Goal: Task Accomplishment & Management: Complete application form

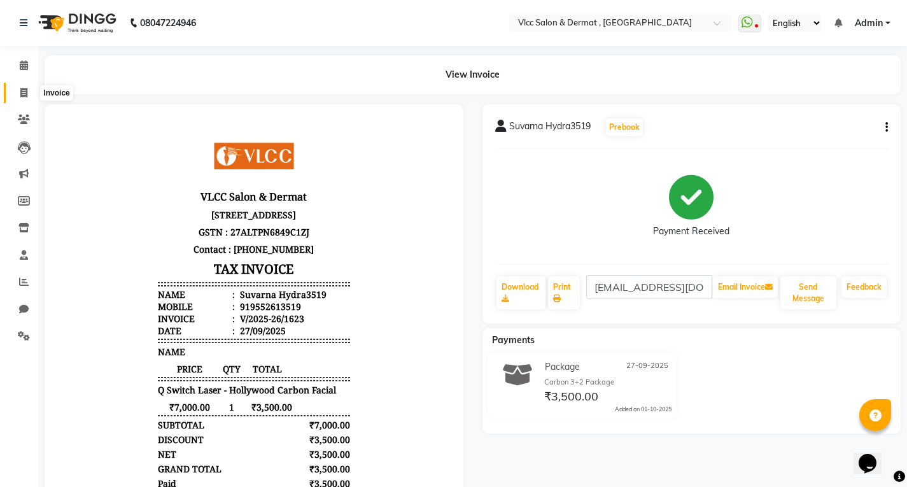
click at [21, 90] on icon at bounding box center [23, 93] width 7 height 10
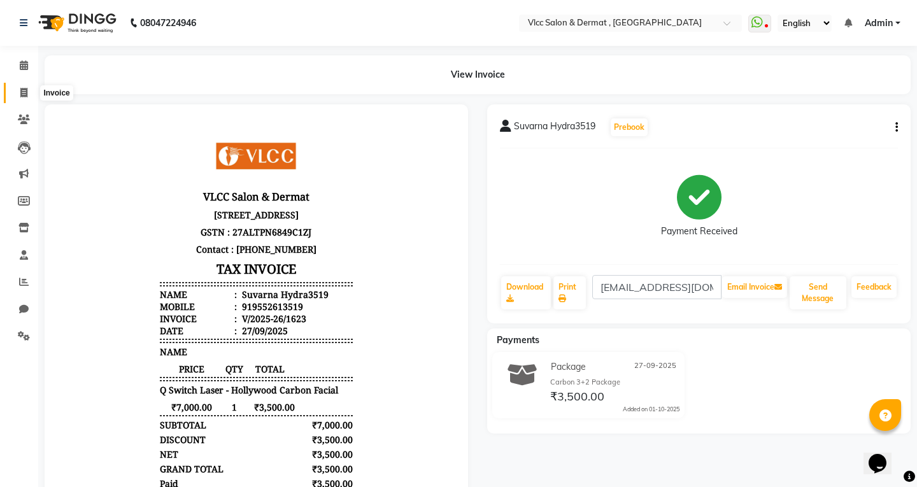
select select "5256"
select select "service"
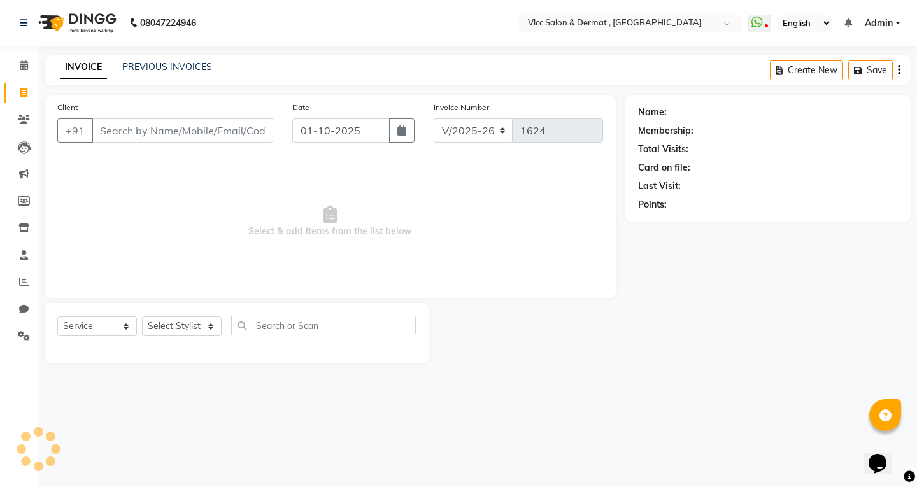
click at [214, 129] on input "Client" at bounding box center [182, 130] width 181 height 24
click at [189, 129] on input "Client" at bounding box center [182, 130] width 181 height 24
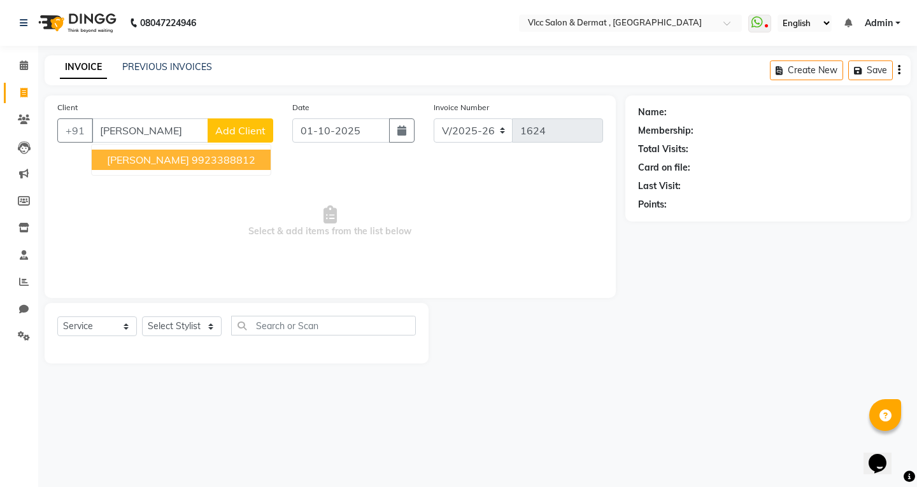
click at [185, 145] on ngb-typeahead-window "[PERSON_NAME] 9923388812" at bounding box center [181, 160] width 180 height 32
click at [194, 158] on ngb-highlight "9923388812" at bounding box center [224, 159] width 64 height 13
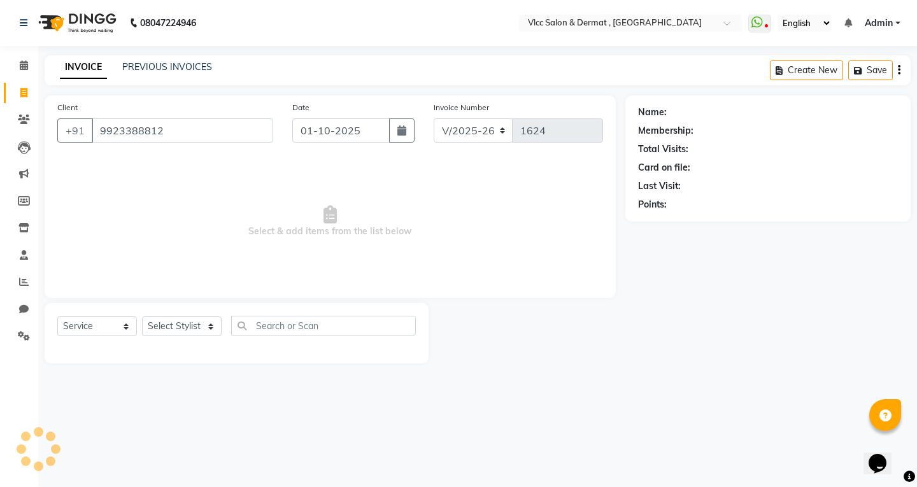
type input "9923388812"
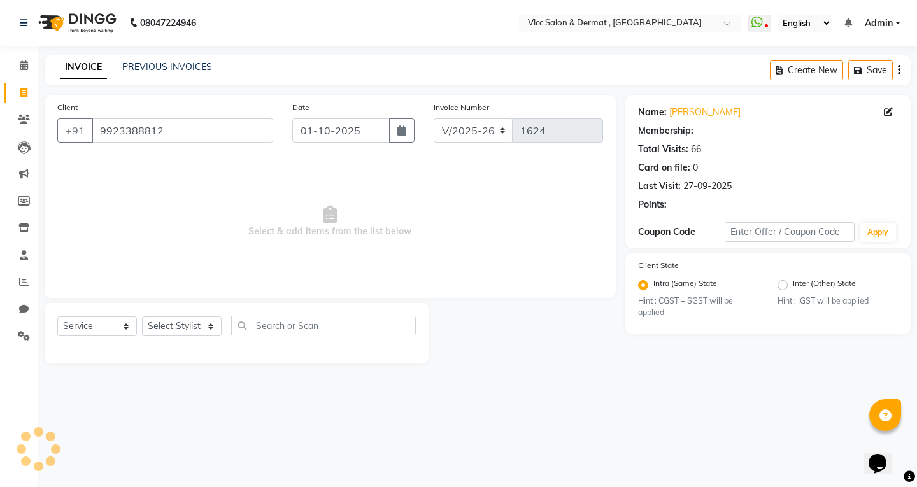
select select "1: Object"
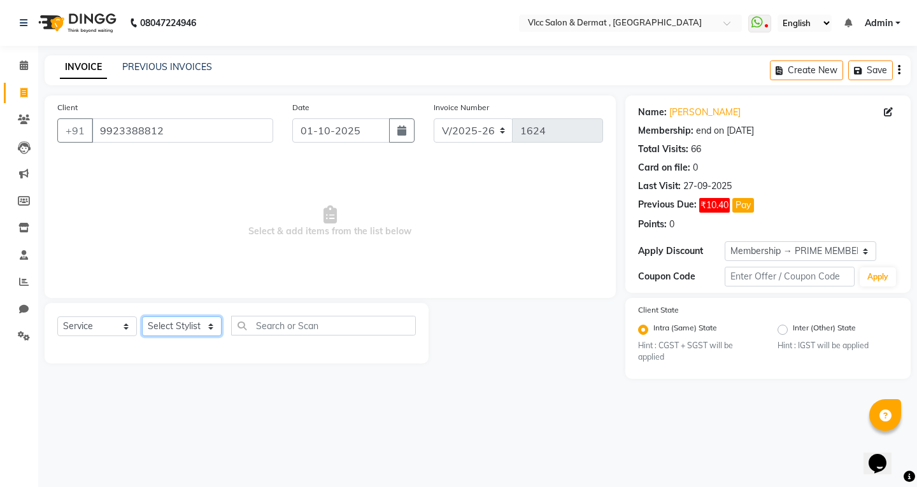
click at [183, 330] on select "Select Stylist [PERSON_NAME] [PERSON_NAME] [PERSON_NAME] [PERSON_NAME] [PERSON_…" at bounding box center [182, 326] width 80 height 20
click at [142, 316] on select "Select Stylist [PERSON_NAME] [PERSON_NAME] [PERSON_NAME] [PERSON_NAME] [PERSON_…" at bounding box center [182, 326] width 80 height 20
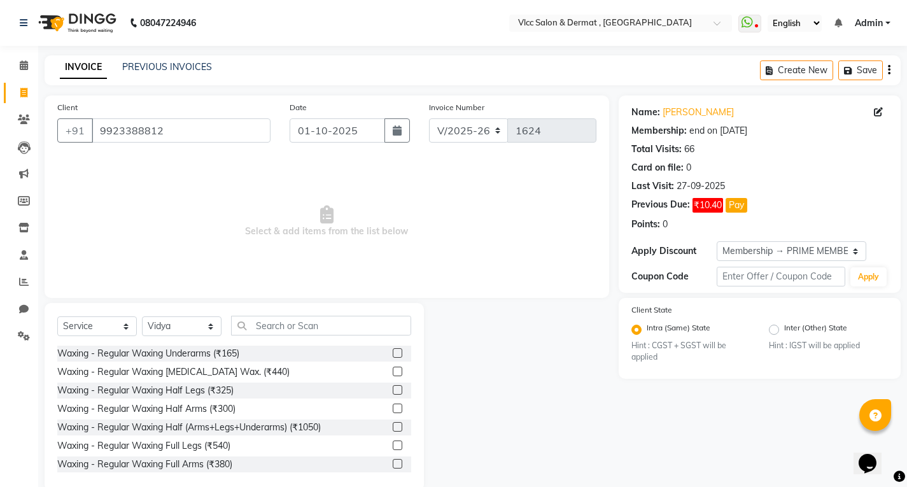
click at [193, 318] on div "Select Service Product Membership Package Voucher Prepaid Gift Card Select Styl…" at bounding box center [234, 397] width 379 height 188
click at [179, 324] on select "Select Stylist [PERSON_NAME] [PERSON_NAME] [PERSON_NAME] [PERSON_NAME] [PERSON_…" at bounding box center [182, 326] width 80 height 20
select select "37781"
click at [142, 316] on select "Select Stylist [PERSON_NAME] [PERSON_NAME] [PERSON_NAME] [PERSON_NAME] [PERSON_…" at bounding box center [182, 326] width 80 height 20
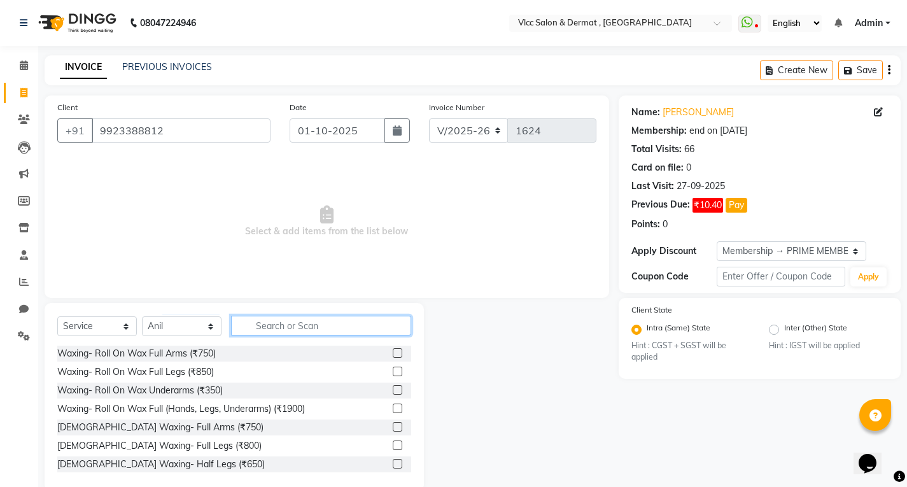
click at [280, 327] on input "text" at bounding box center [321, 326] width 180 height 20
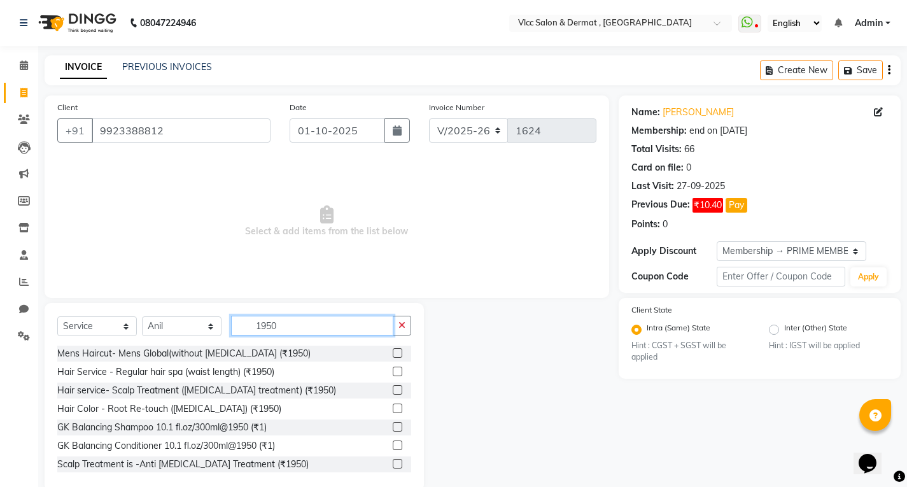
type input "1950"
click at [393, 408] on label at bounding box center [398, 409] width 10 height 10
click at [393, 408] on input "checkbox" at bounding box center [397, 409] width 8 height 8
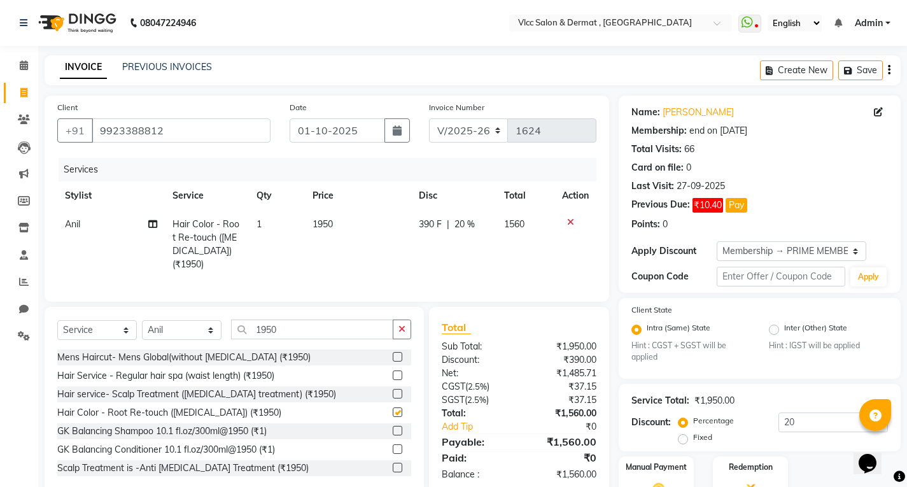
checkbox input "false"
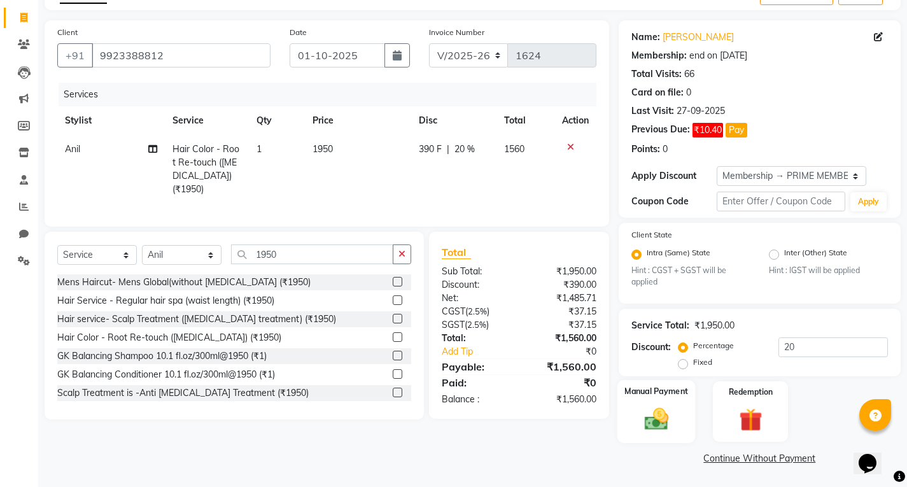
click at [655, 411] on img at bounding box center [656, 419] width 39 height 27
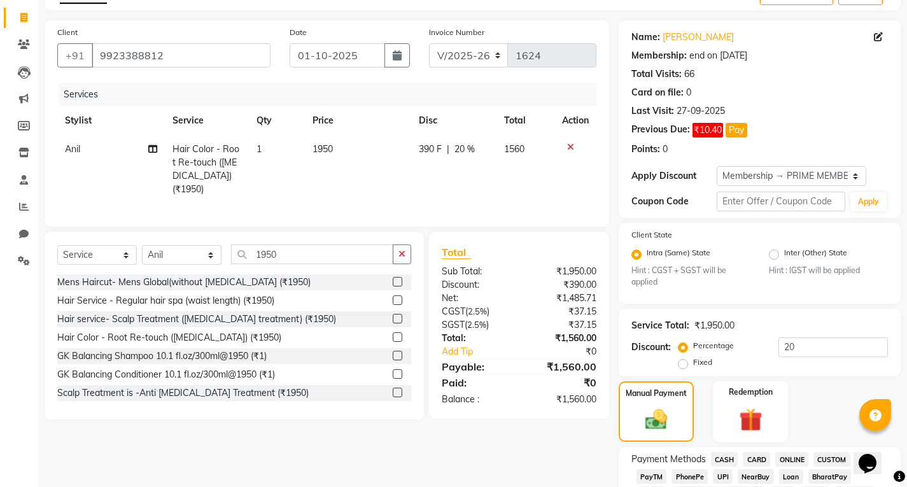
scroll to position [330, 0]
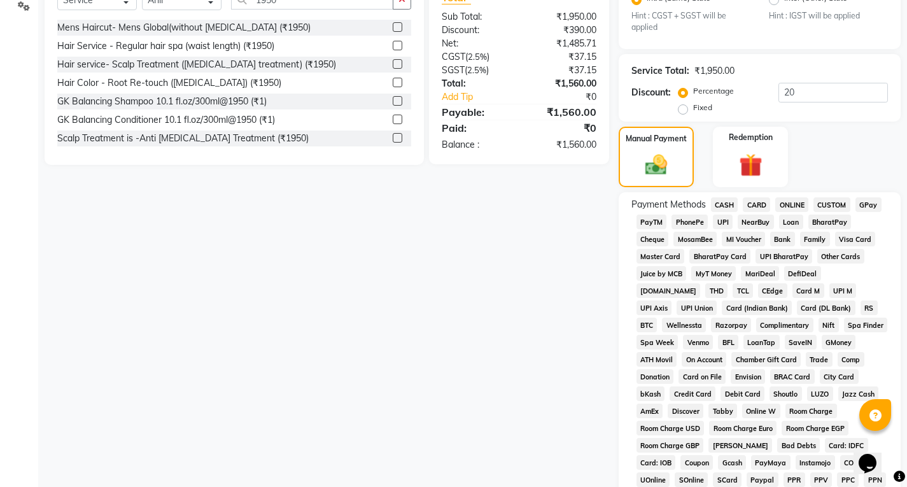
click at [725, 222] on span "UPI" at bounding box center [723, 222] width 20 height 15
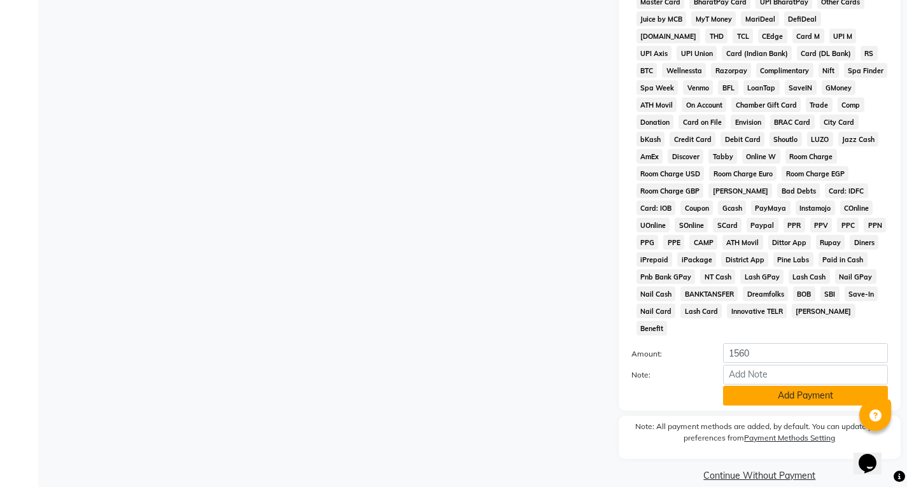
click at [759, 386] on button "Add Payment" at bounding box center [805, 396] width 165 height 20
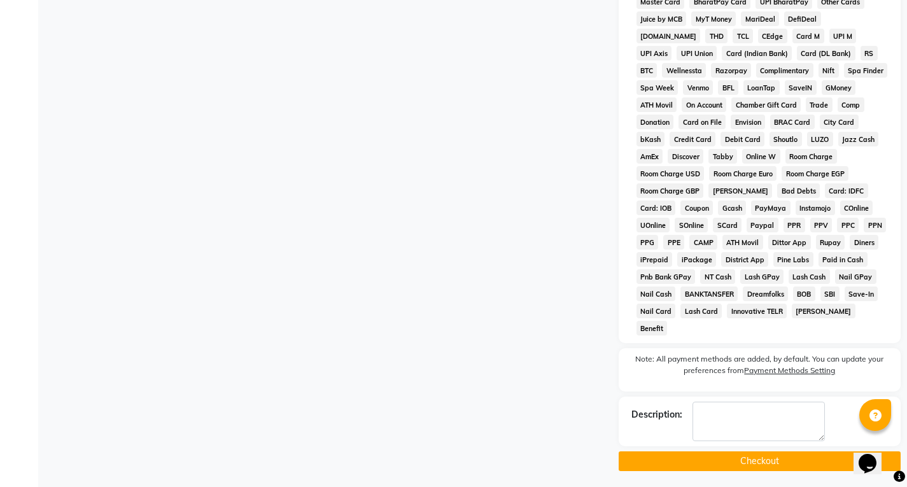
scroll to position [570, 0]
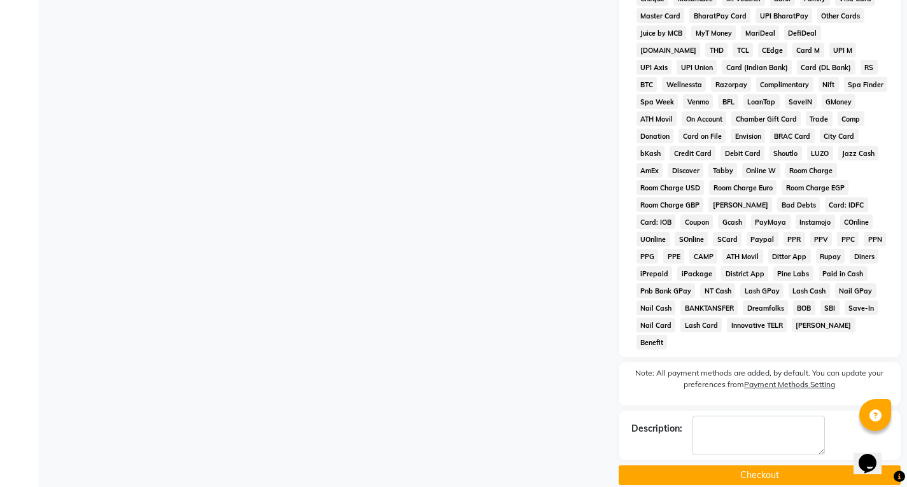
click at [754, 465] on button "Checkout" at bounding box center [760, 475] width 282 height 20
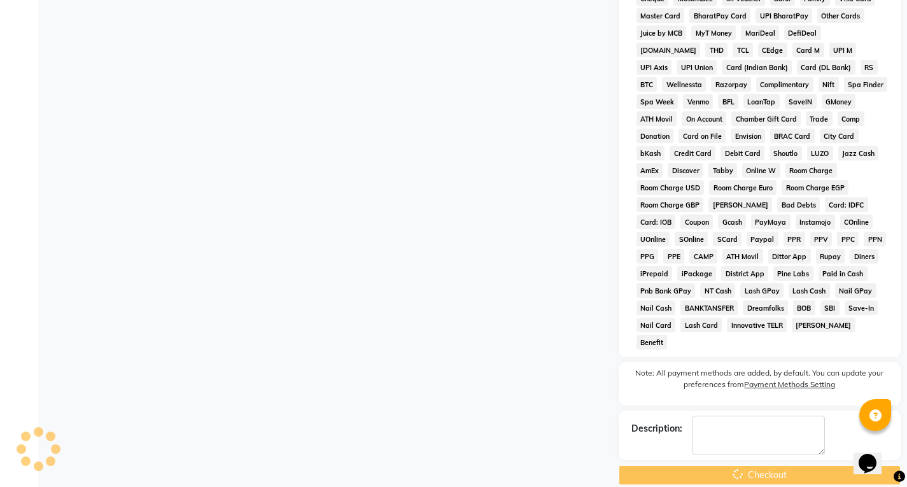
scroll to position [125, 0]
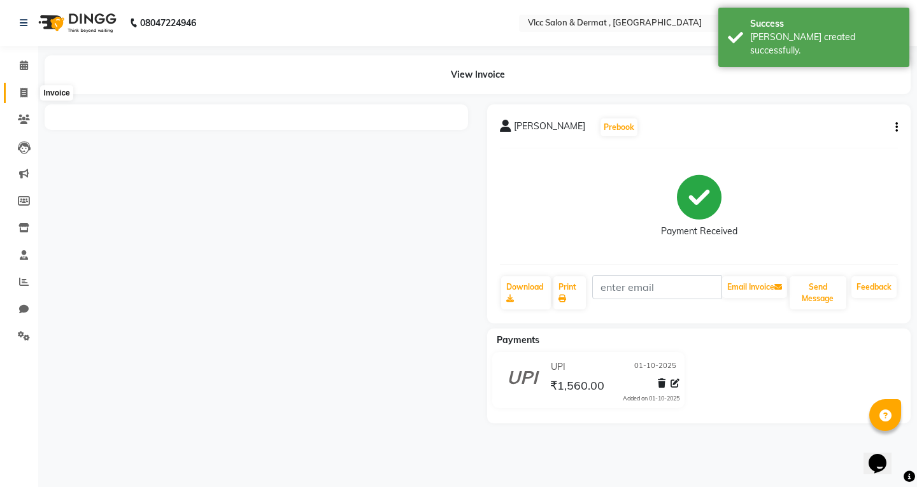
click at [26, 94] on icon at bounding box center [23, 93] width 7 height 10
select select "service"
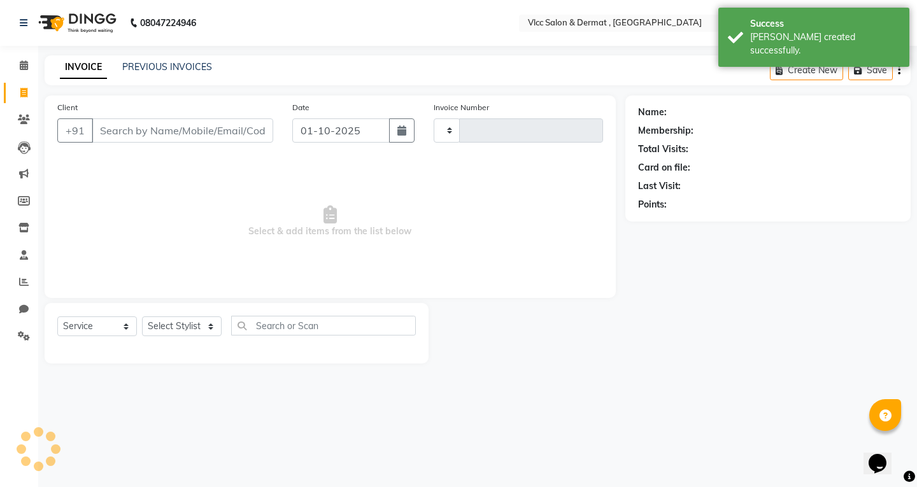
type input "1625"
select select "5256"
click at [195, 118] on input "Client" at bounding box center [182, 130] width 181 height 24
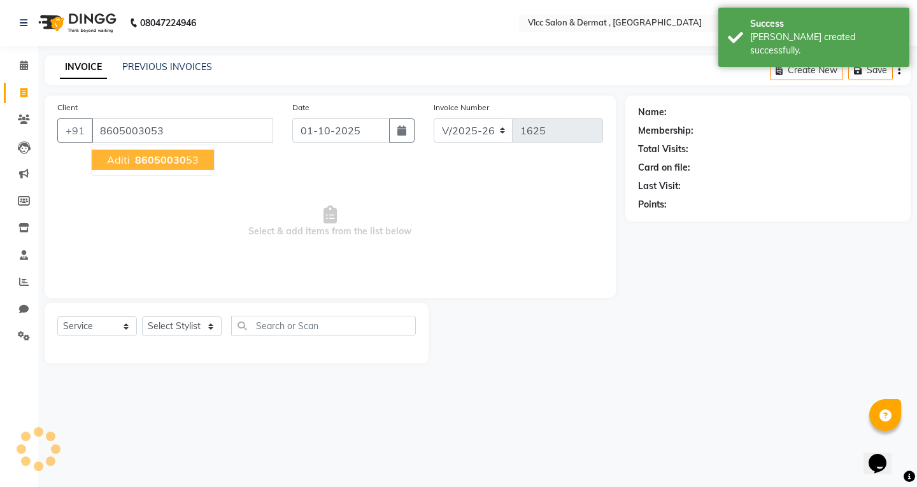
type input "8605003053"
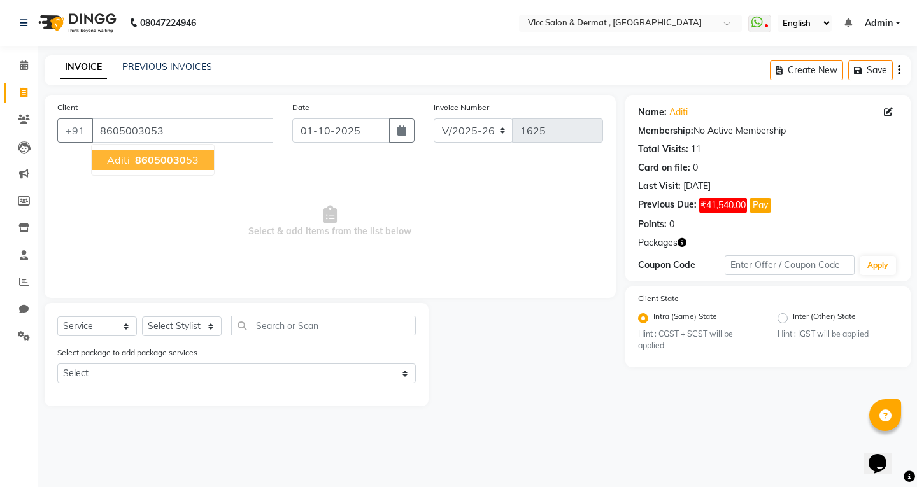
click at [169, 166] on button "Aditi 86050030 53" at bounding box center [153, 160] width 122 height 20
click at [174, 324] on select "Select Stylist [PERSON_NAME] [PERSON_NAME] [PERSON_NAME] [PERSON_NAME] [PERSON_…" at bounding box center [182, 326] width 80 height 20
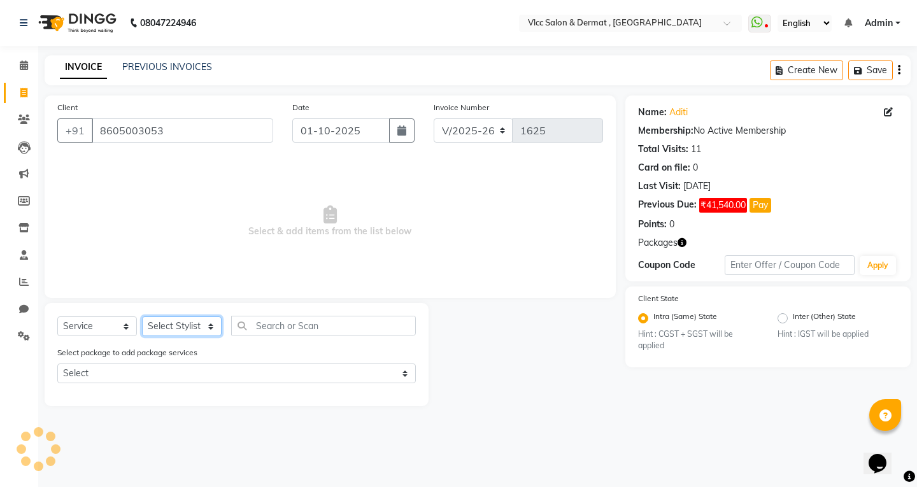
select select "78207"
click at [142, 316] on select "Select Stylist [PERSON_NAME] [PERSON_NAME] [PERSON_NAME] [PERSON_NAME] [PERSON_…" at bounding box center [182, 326] width 80 height 20
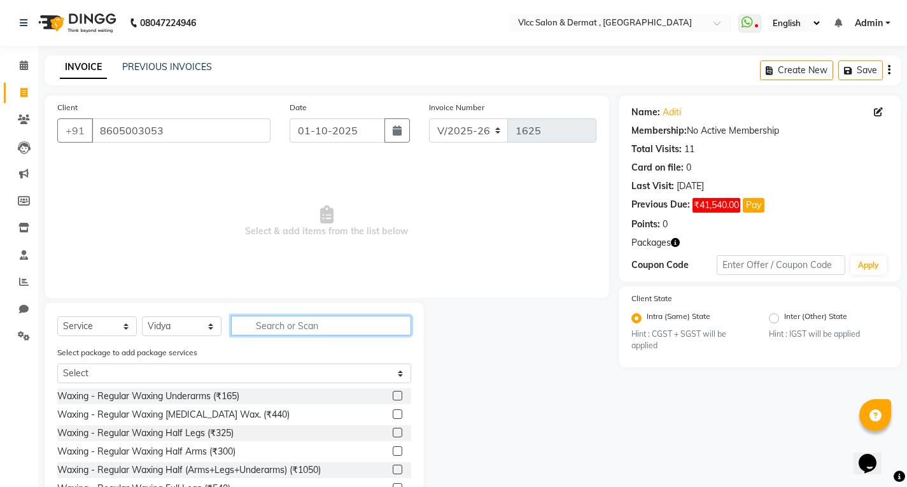
click at [257, 327] on input "text" at bounding box center [321, 326] width 180 height 20
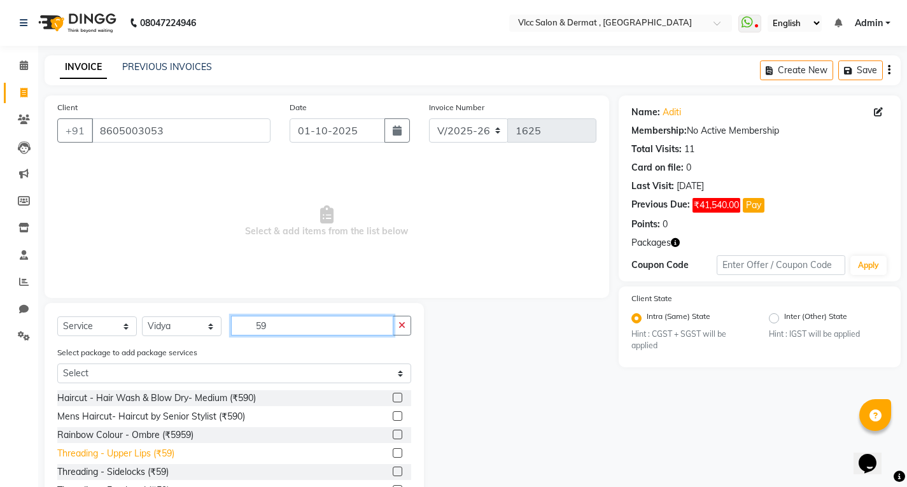
scroll to position [64, 0]
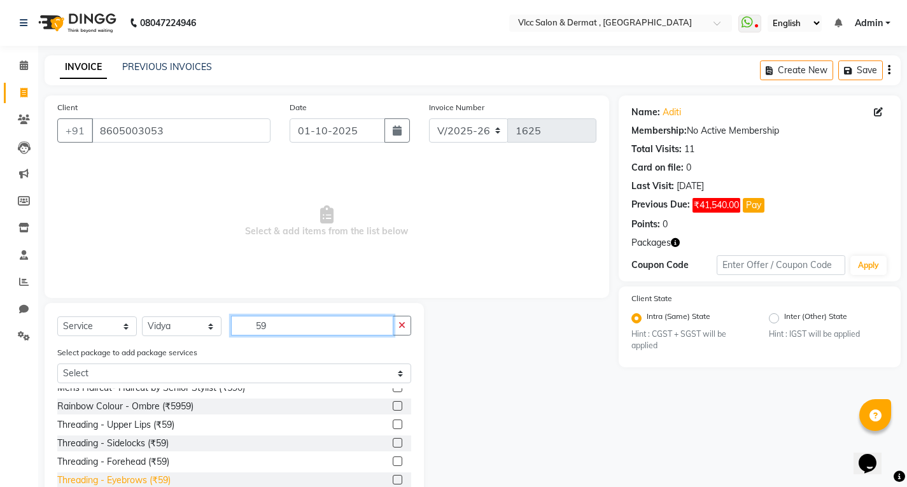
type input "59"
click at [147, 482] on div "Threading - Eyebrows (₹59)" at bounding box center [113, 480] width 113 height 13
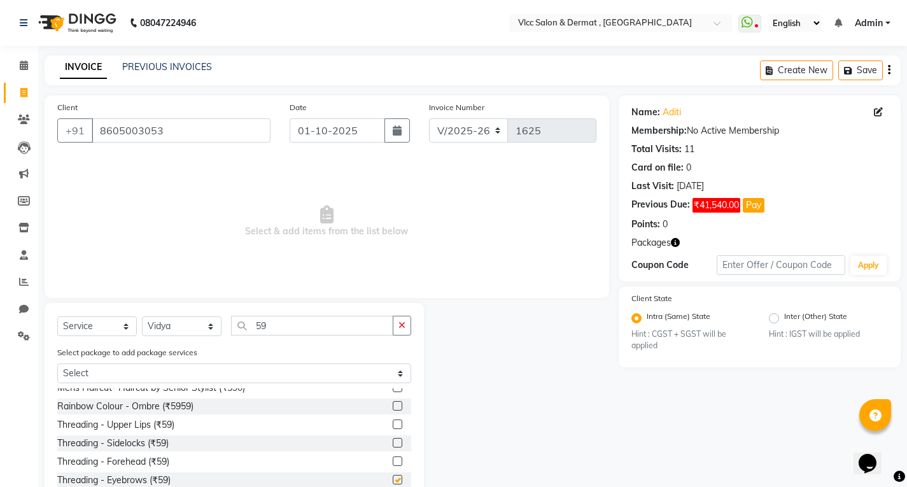
checkbox input "false"
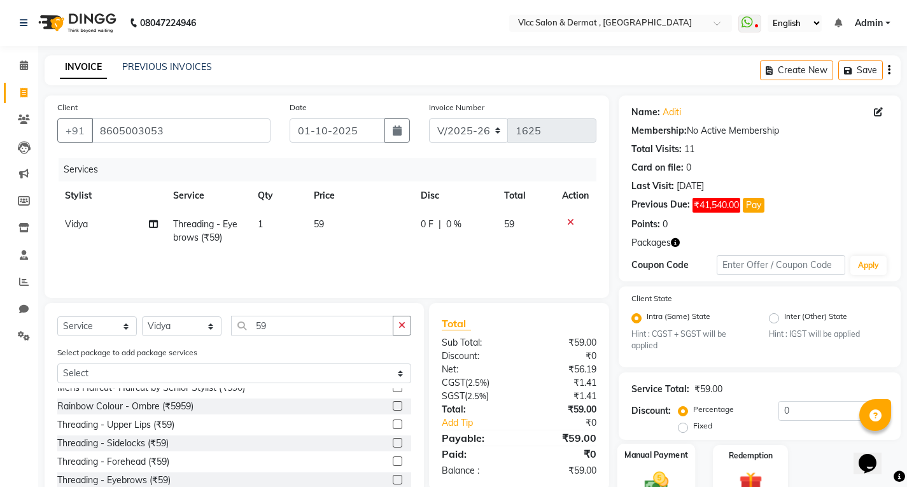
scroll to position [66, 0]
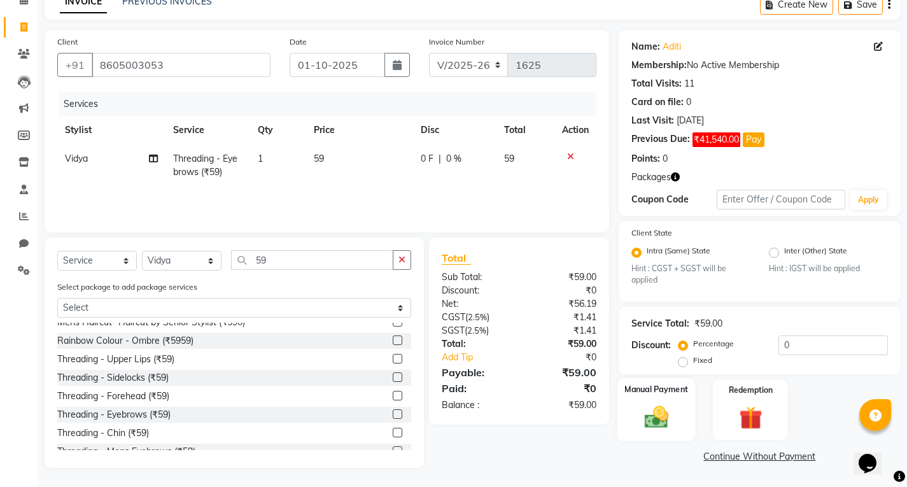
click at [677, 413] on div "Manual Payment" at bounding box center [656, 409] width 78 height 63
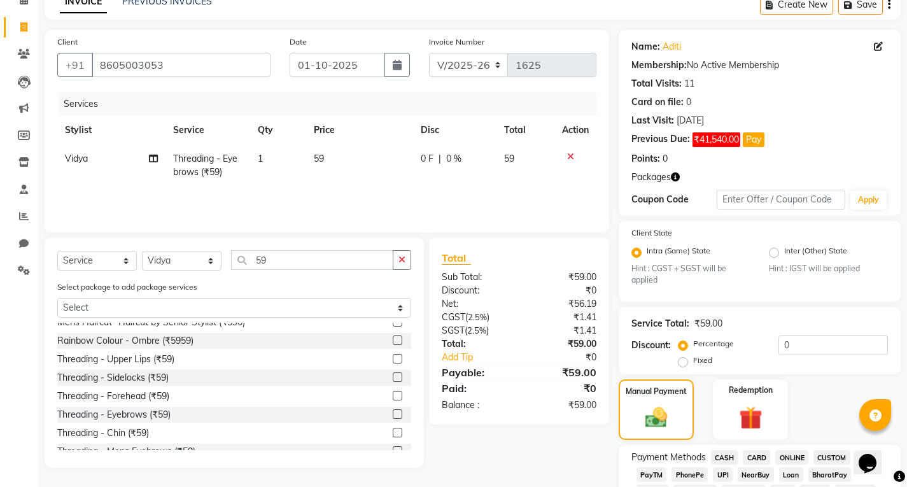
scroll to position [193, 0]
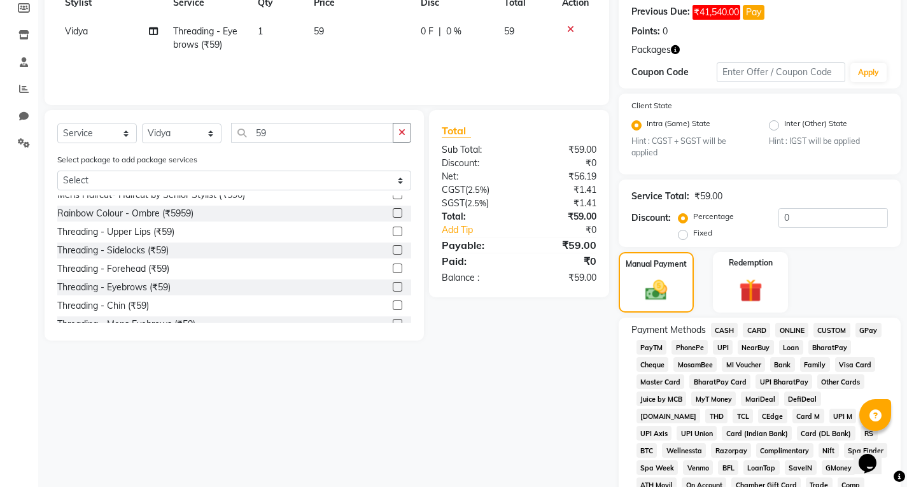
click at [721, 346] on span "UPI" at bounding box center [723, 347] width 20 height 15
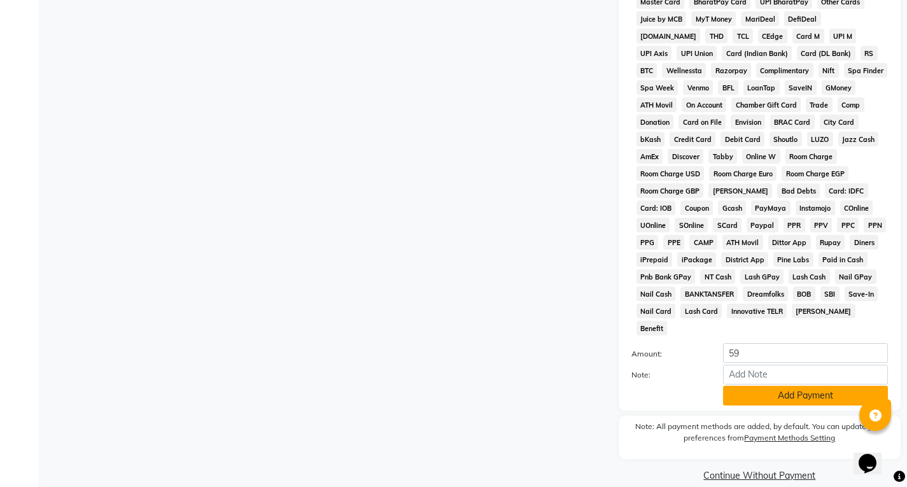
click at [768, 386] on button "Add Payment" at bounding box center [805, 396] width 165 height 20
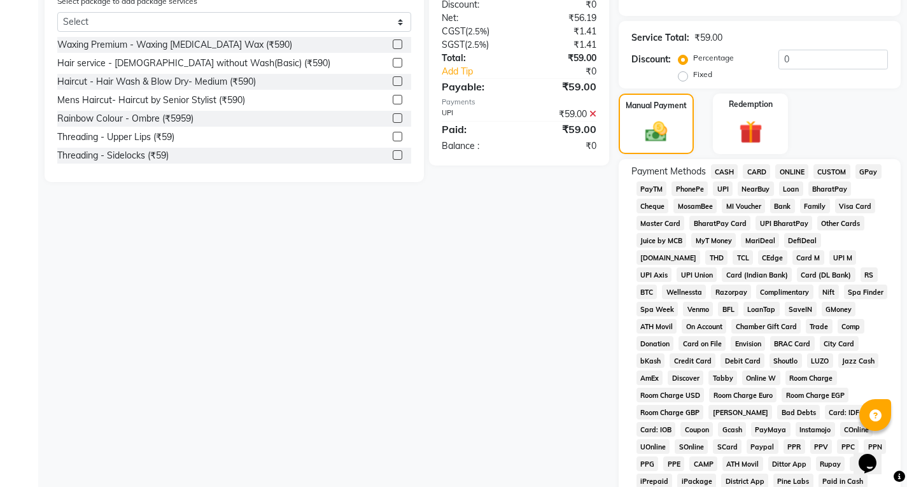
scroll to position [559, 0]
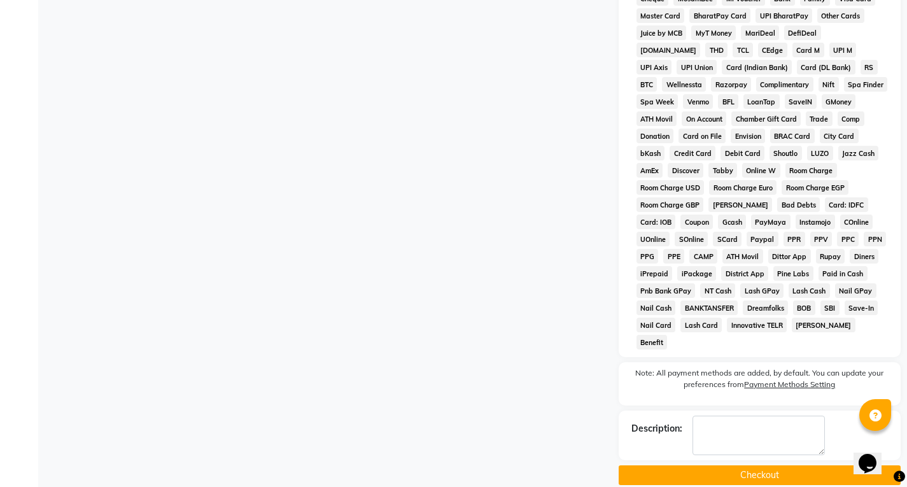
click at [760, 467] on button "Checkout" at bounding box center [760, 475] width 282 height 20
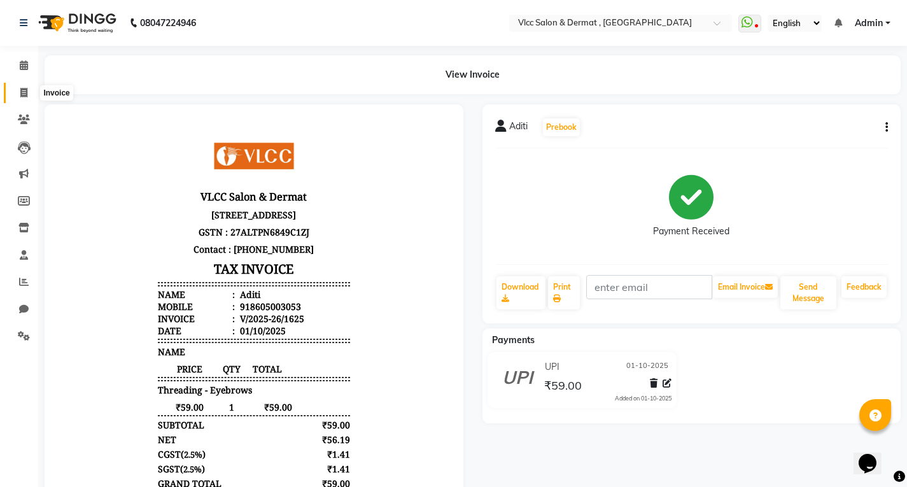
drag, startPoint x: 31, startPoint y: 91, endPoint x: 20, endPoint y: 92, distance: 10.9
click at [31, 92] on span at bounding box center [24, 93] width 22 height 15
select select "service"
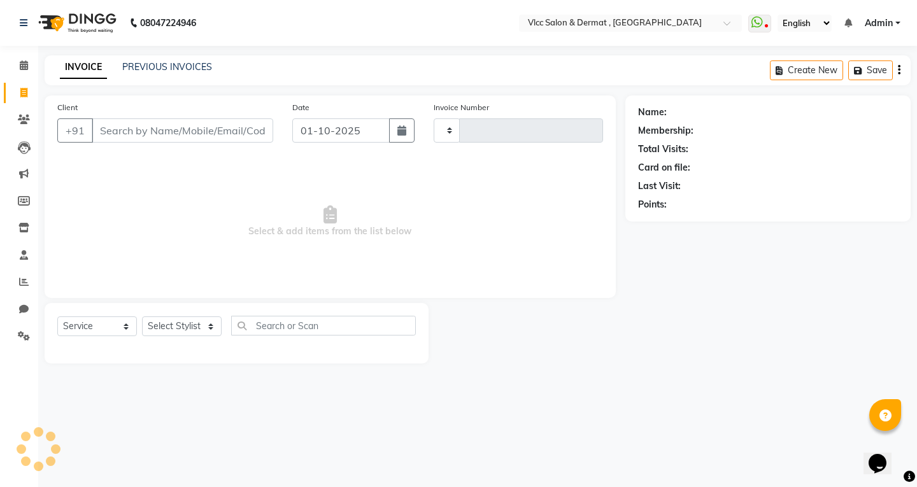
type input "1626"
select select "5256"
